Goal: Task Accomplishment & Management: Use online tool/utility

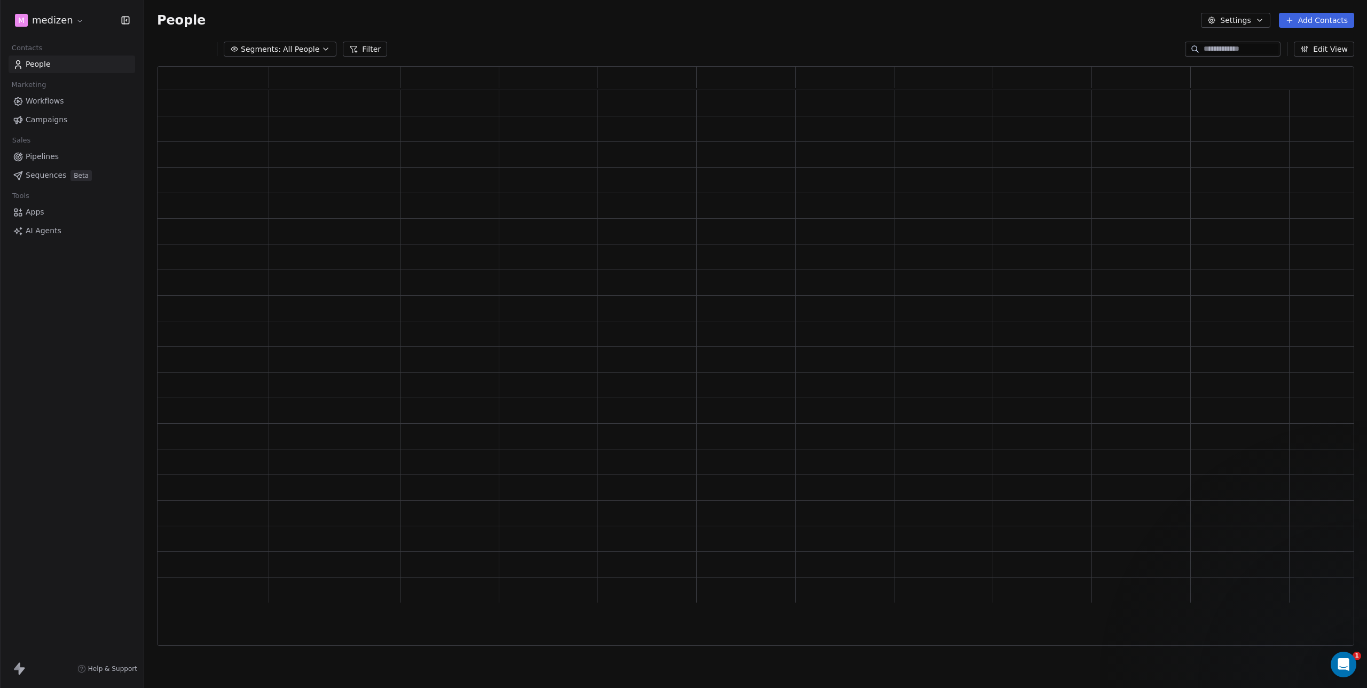
scroll to position [9, 9]
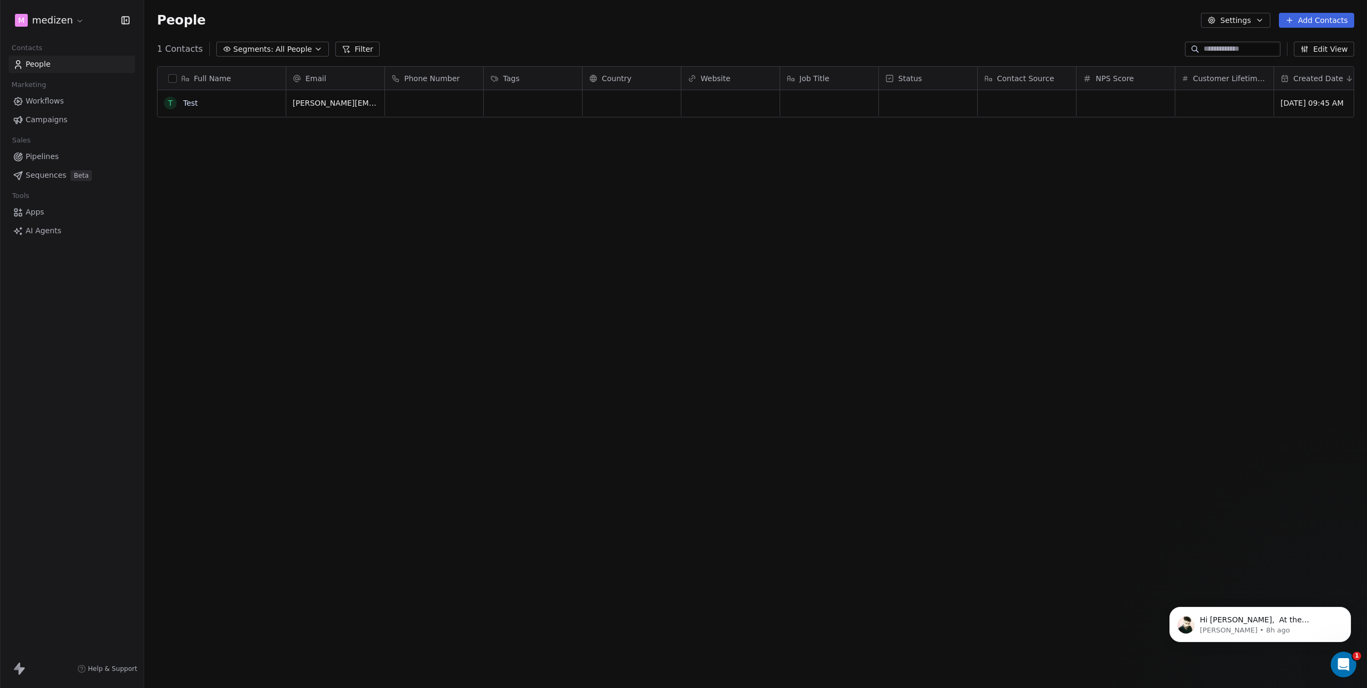
click at [53, 20] on html "m medizen Contacts People Marketing Workflows Campaigns Sales Pipelines Sequenc…" at bounding box center [683, 344] width 1367 height 688
click at [64, 20] on html "m medizen Contacts People Marketing Workflows Campaigns Sales Pipelines Sequenc…" at bounding box center [683, 344] width 1367 height 688
click at [52, 23] on html "m medizen Contacts People Marketing Workflows Campaigns Sales Pipelines Sequenc…" at bounding box center [683, 344] width 1367 height 688
click at [75, 199] on link "H HireMyDoc" at bounding box center [82, 207] width 130 height 17
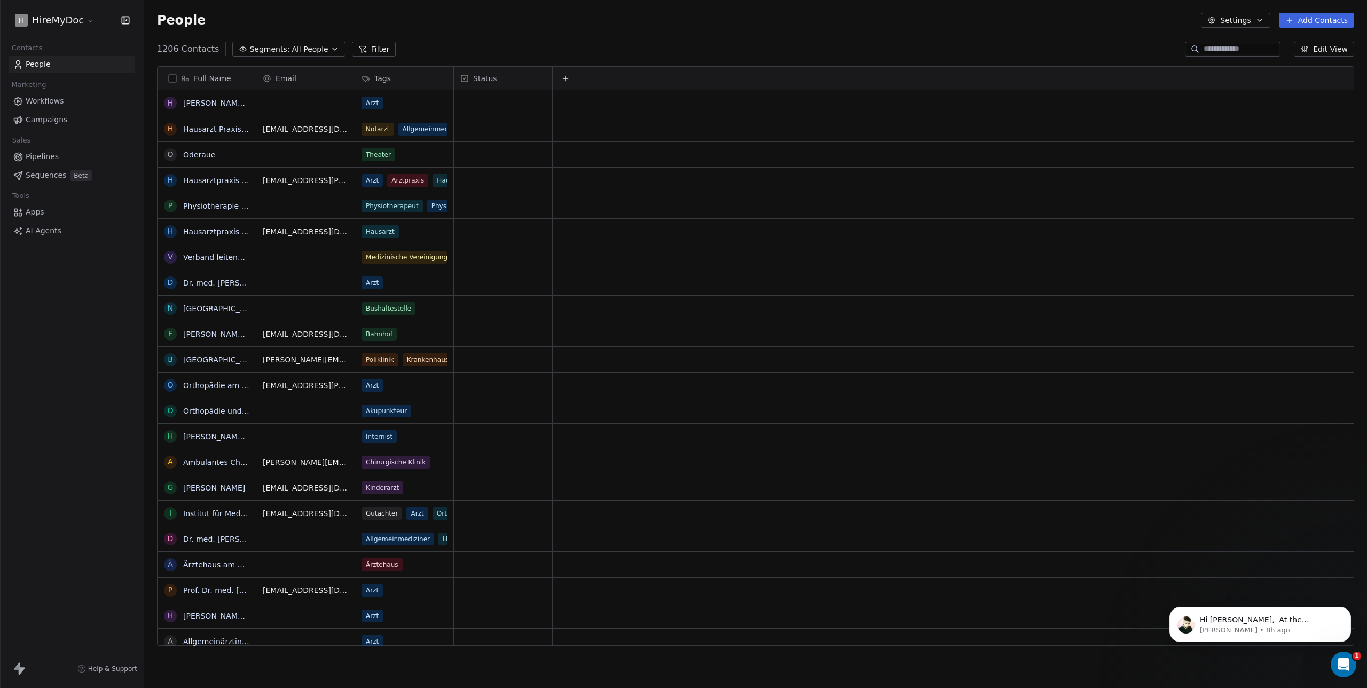
click at [55, 99] on span "Workflows" at bounding box center [45, 101] width 38 height 11
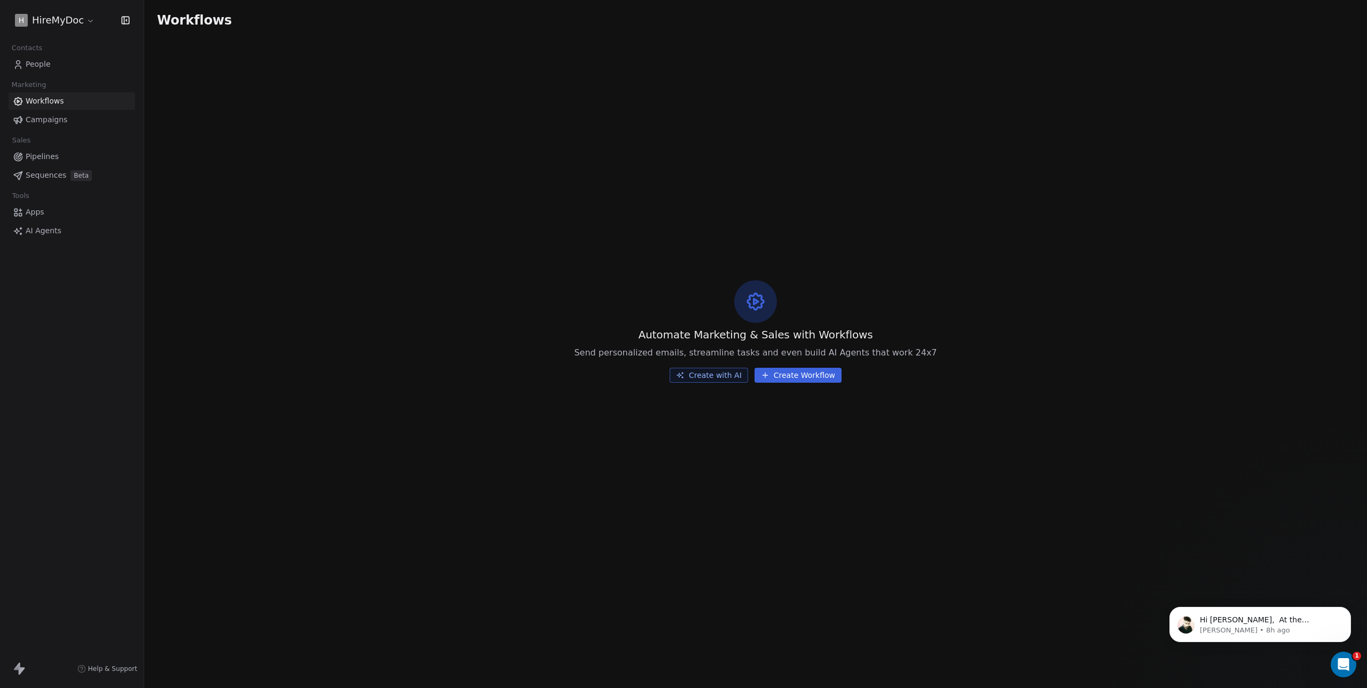
click at [58, 99] on span "Workflows" at bounding box center [45, 101] width 38 height 11
click at [40, 120] on span "Campaigns" at bounding box center [47, 119] width 42 height 11
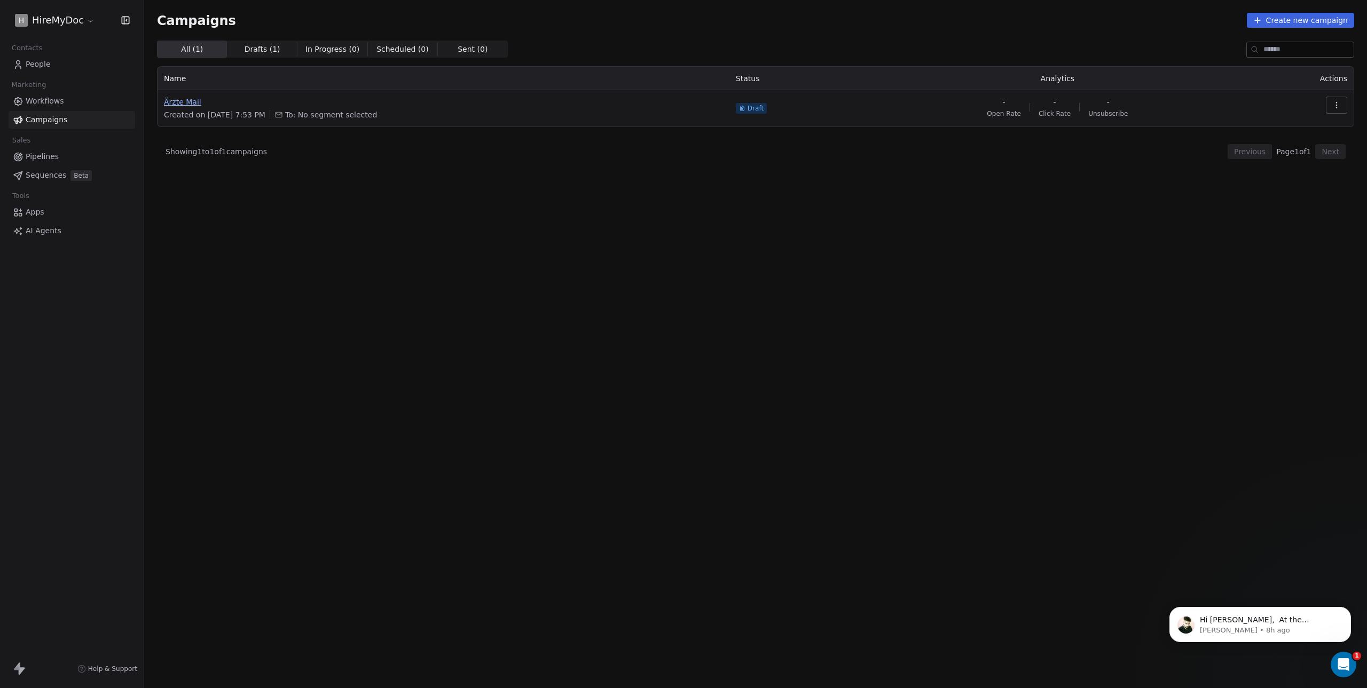
click at [510, 105] on span "Ärzte Mail" at bounding box center [443, 102] width 559 height 11
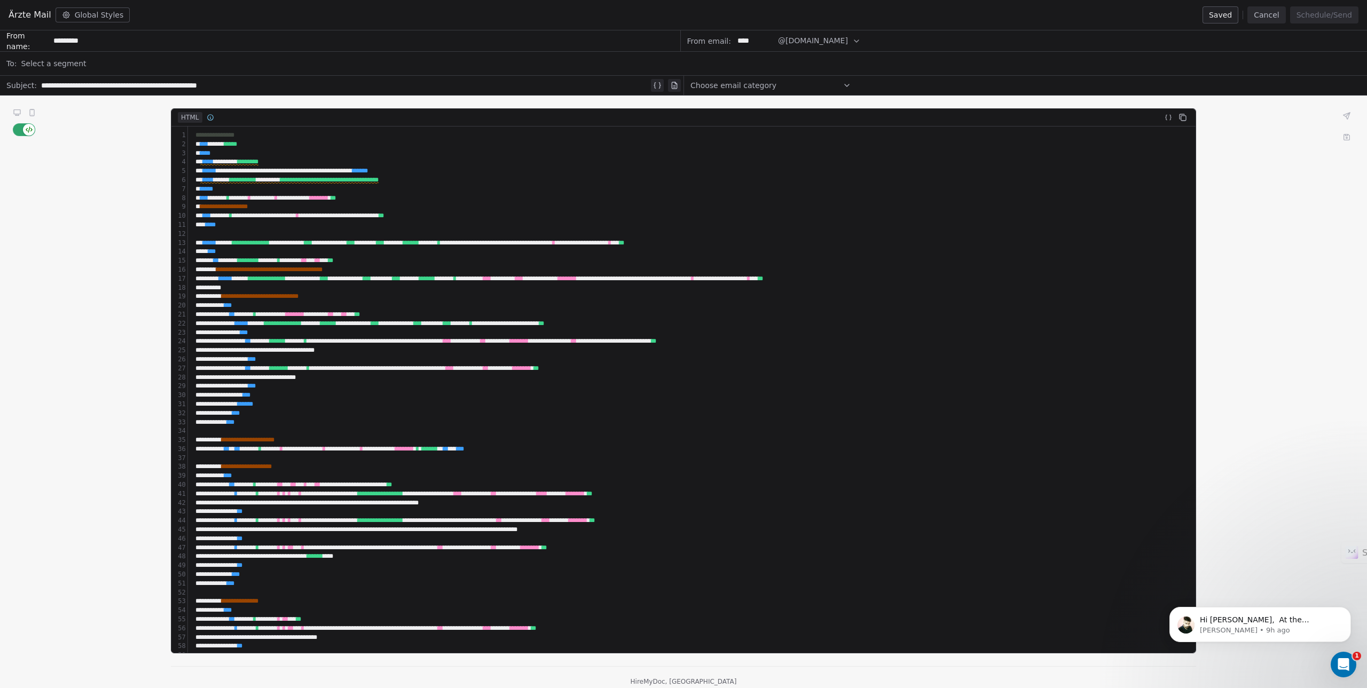
click at [32, 114] on icon at bounding box center [32, 114] width 0 height 0
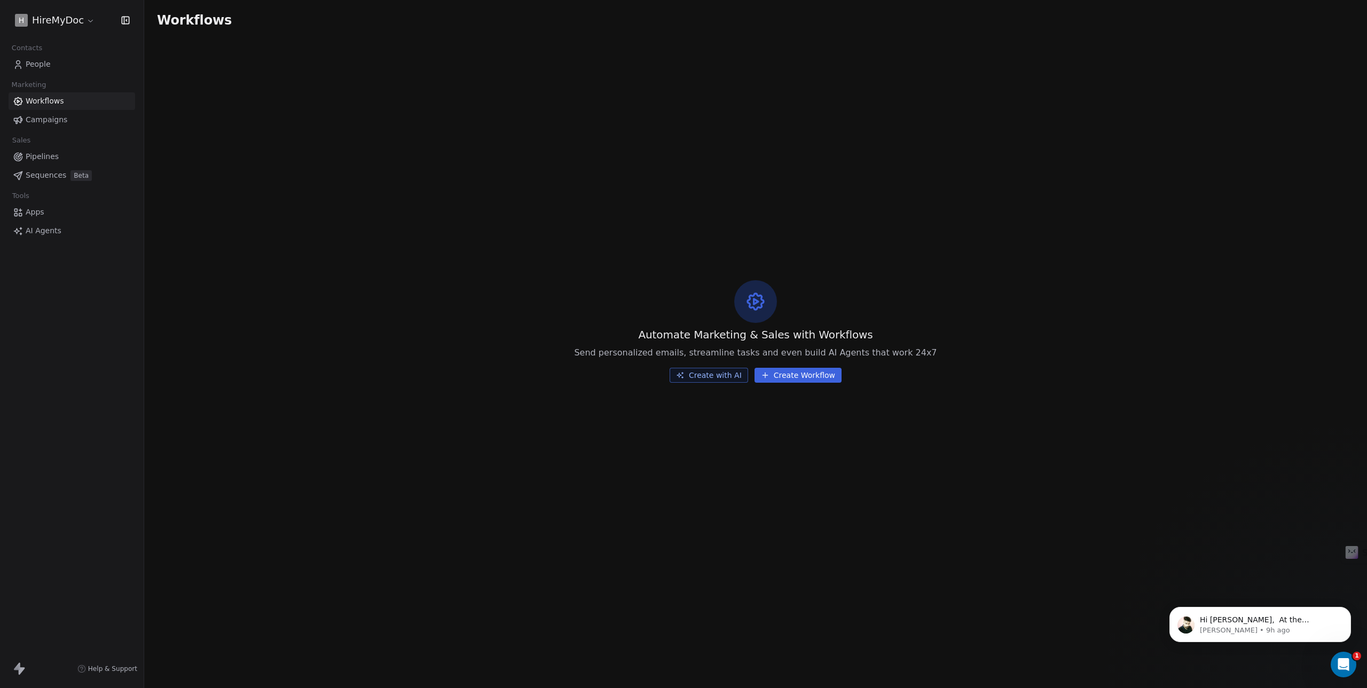
click at [37, 117] on span "Campaigns" at bounding box center [47, 119] width 42 height 11
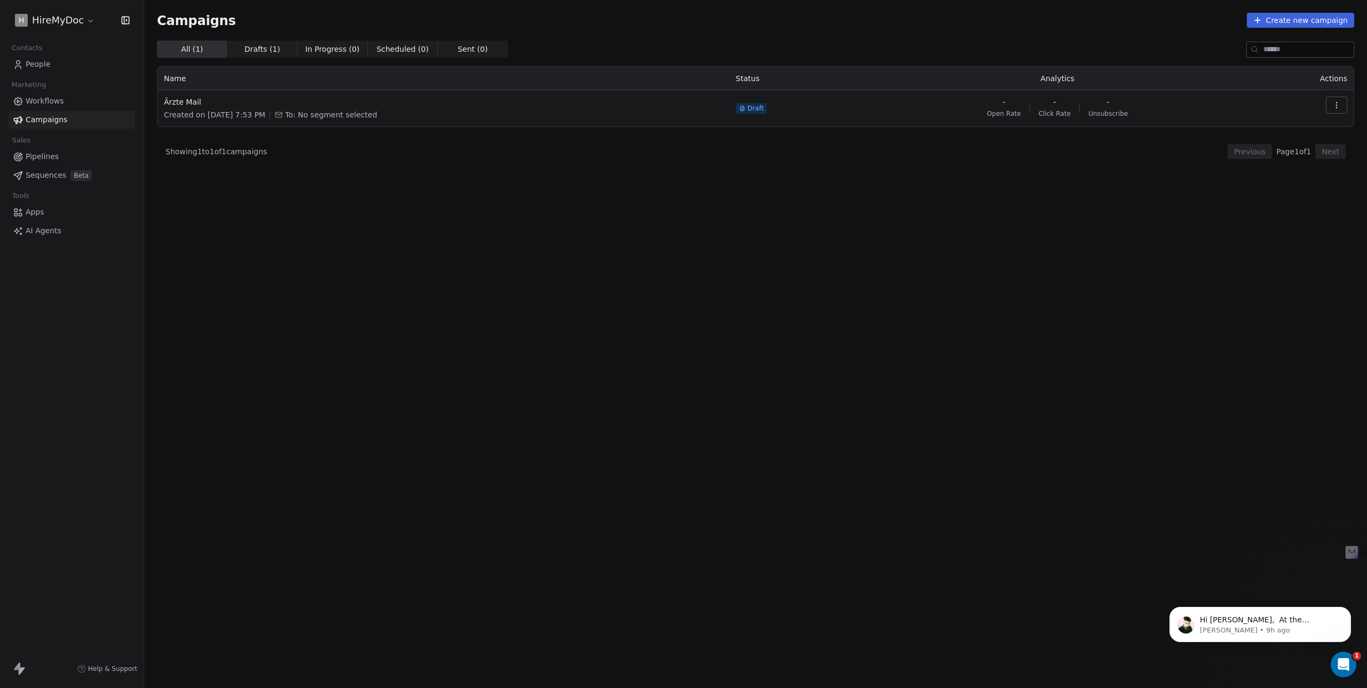
click at [39, 103] on span "Workflows" at bounding box center [45, 101] width 38 height 11
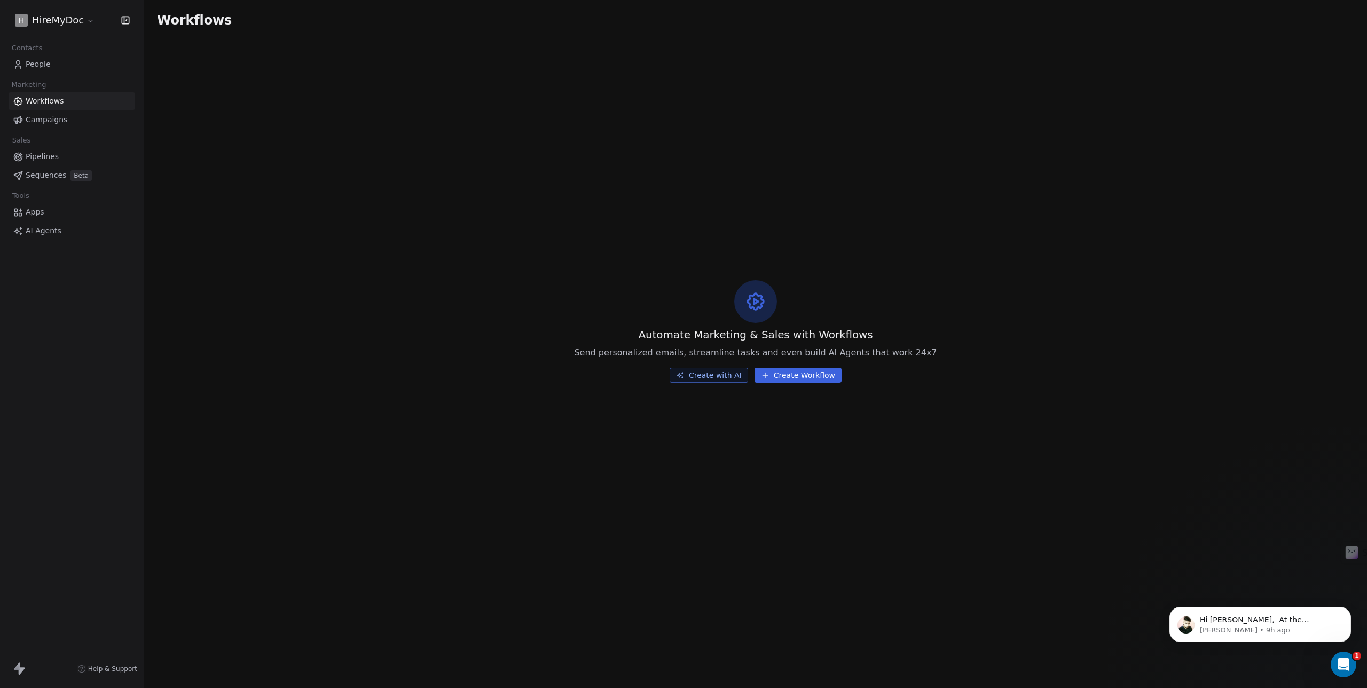
click at [802, 367] on div "Automate Marketing & Sales with Workflows Send personalized emails, streamline …" at bounding box center [755, 331] width 1223 height 581
click at [773, 375] on button "Create Workflow" at bounding box center [797, 375] width 87 height 15
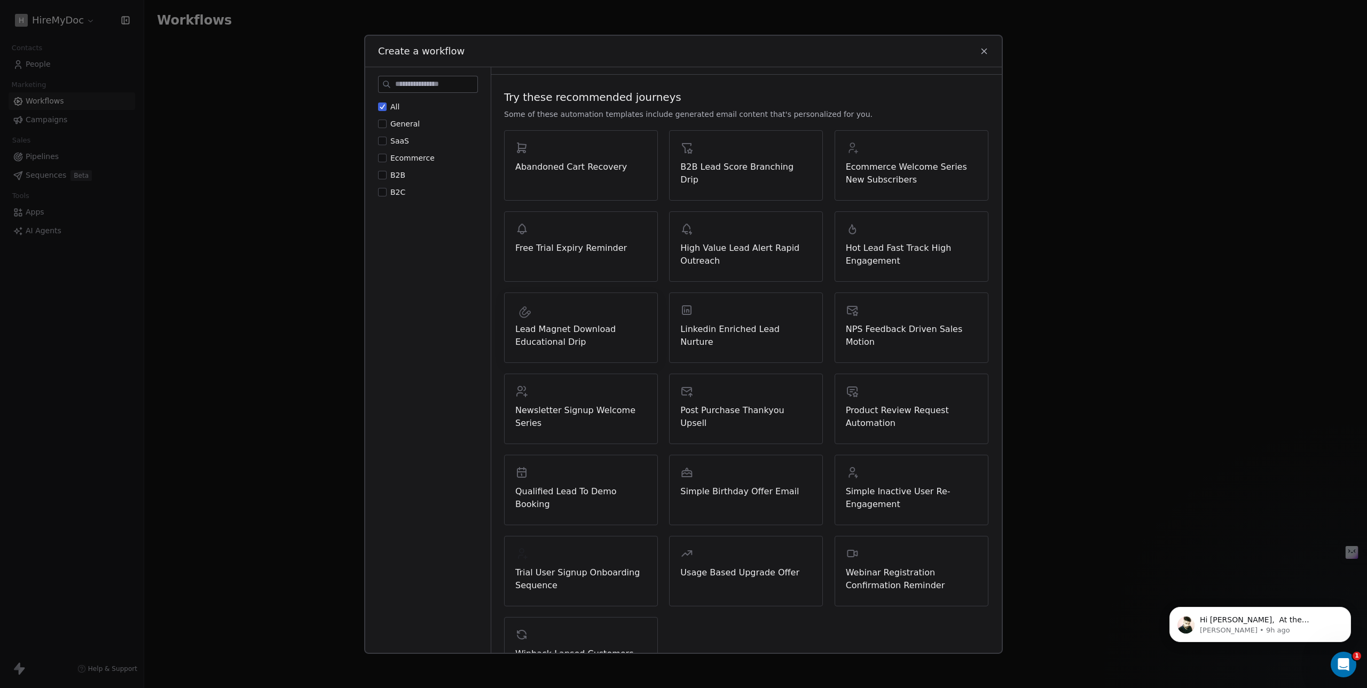
scroll to position [113, 0]
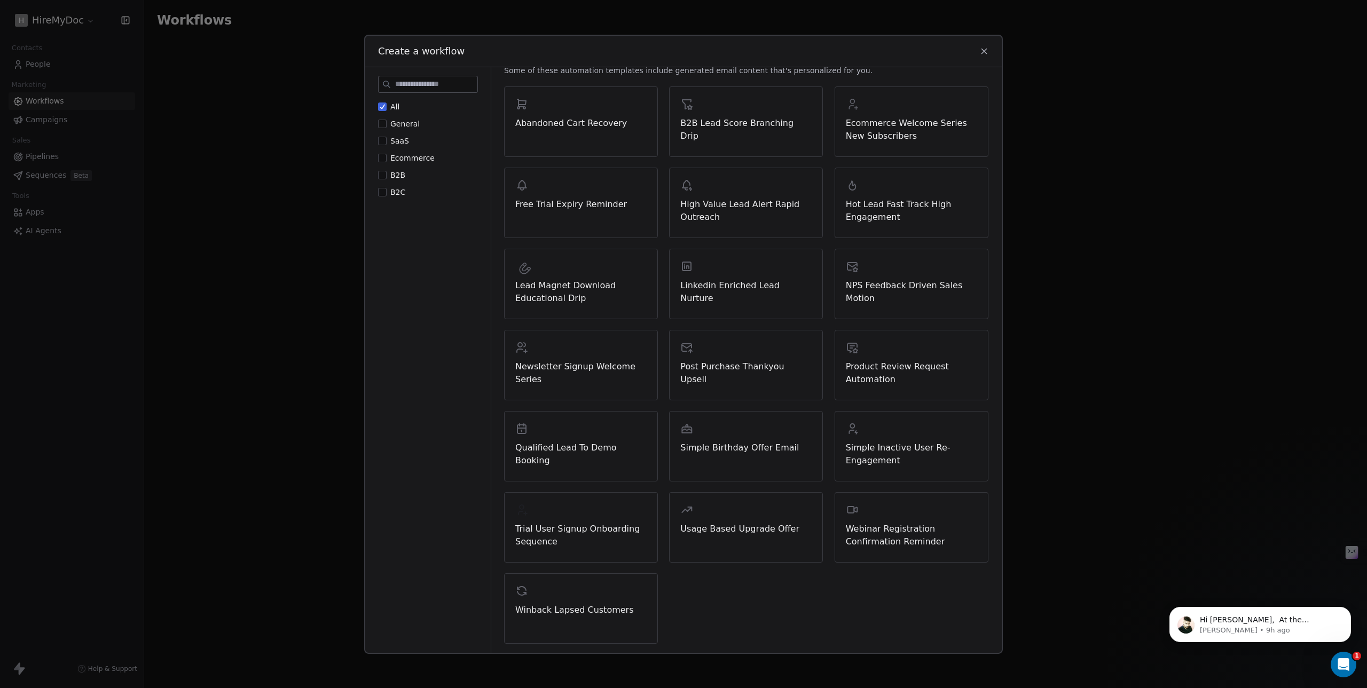
click at [981, 44] on div "Create a workflow" at bounding box center [683, 50] width 636 height 31
